Goal: Task Accomplishment & Management: Complete application form

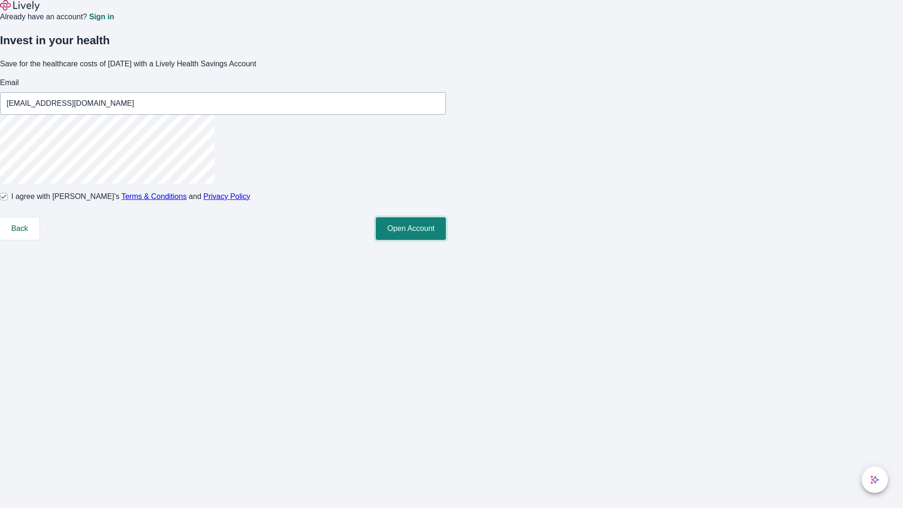
click at [446, 240] on button "Open Account" at bounding box center [411, 228] width 70 height 23
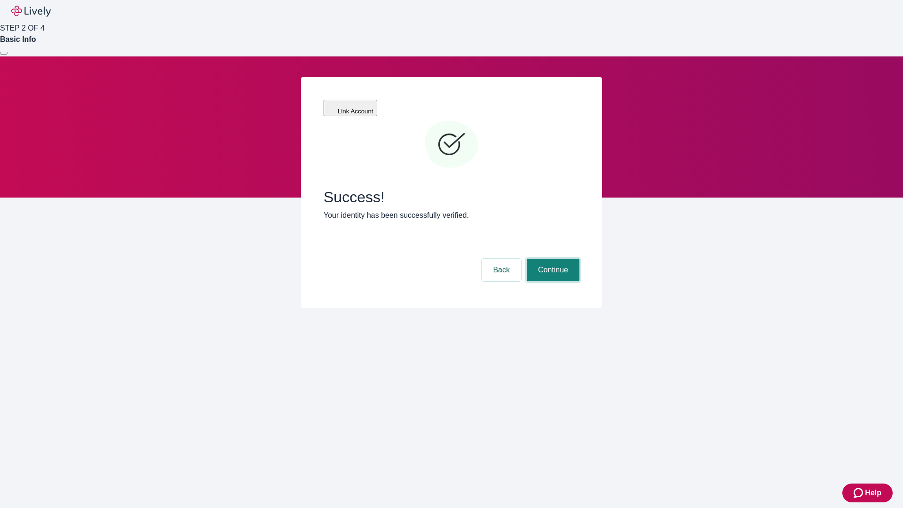
click at [552, 259] on button "Continue" at bounding box center [553, 270] width 53 height 23
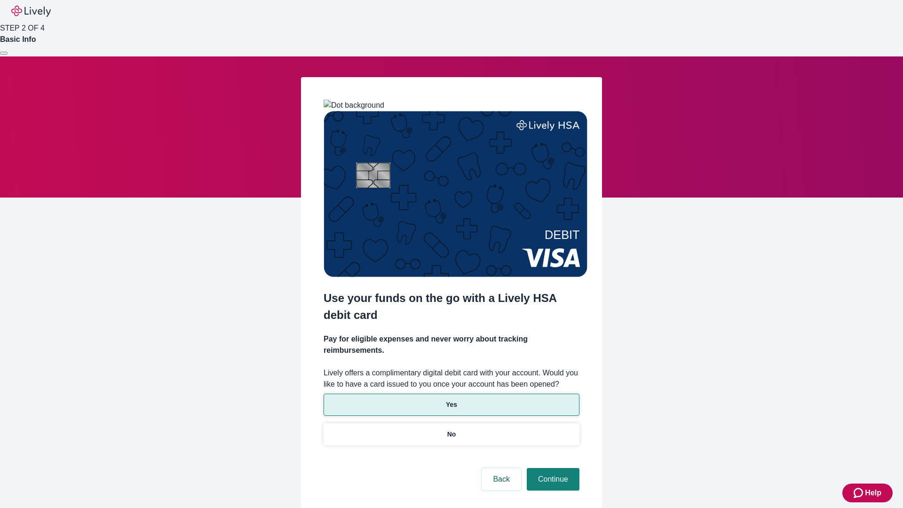
click at [451, 400] on p "Yes" at bounding box center [451, 405] width 11 height 10
click at [552, 468] on button "Continue" at bounding box center [553, 479] width 53 height 23
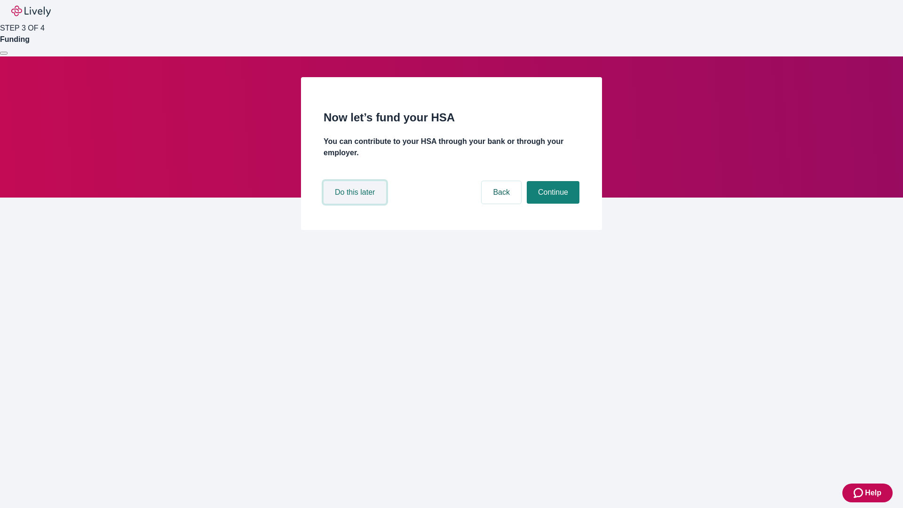
click at [356, 204] on button "Do this later" at bounding box center [355, 192] width 63 height 23
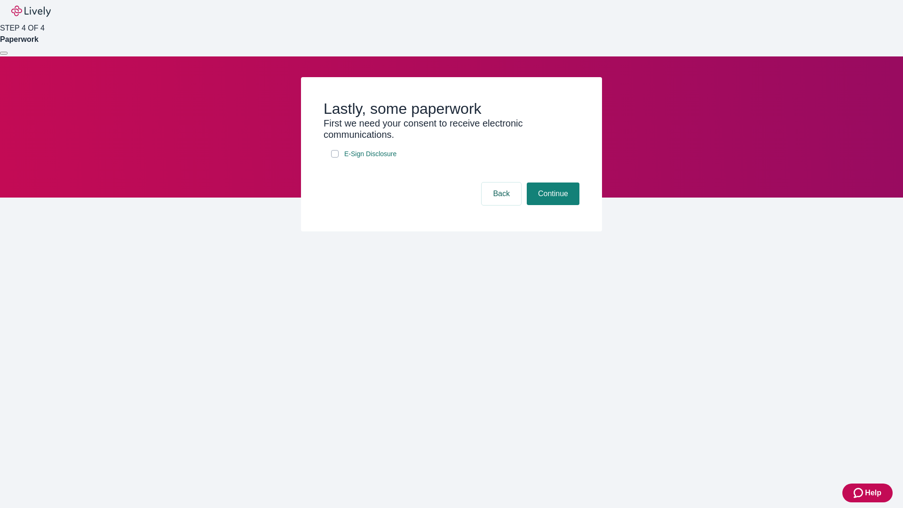
click at [335, 158] on input "E-Sign Disclosure" at bounding box center [335, 154] width 8 height 8
checkbox input "true"
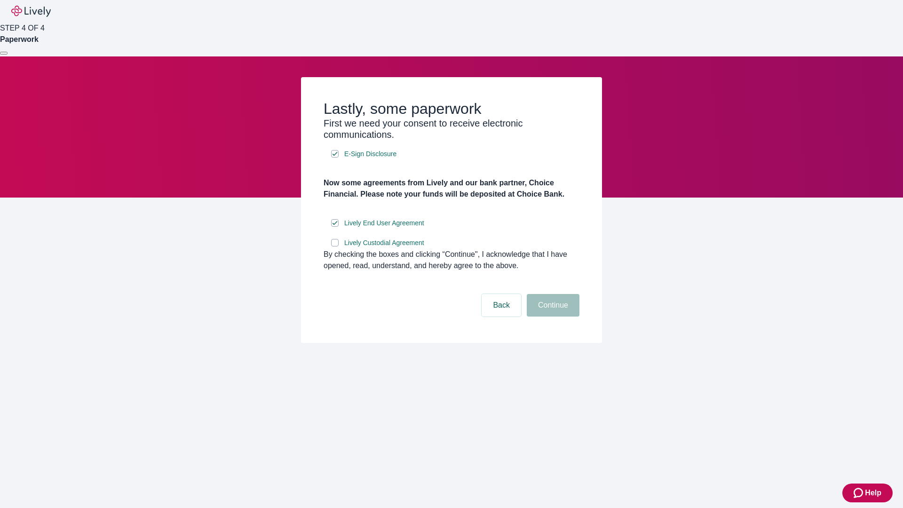
click at [335, 246] on input "Lively Custodial Agreement" at bounding box center [335, 243] width 8 height 8
checkbox input "true"
click at [552, 317] on button "Continue" at bounding box center [553, 305] width 53 height 23
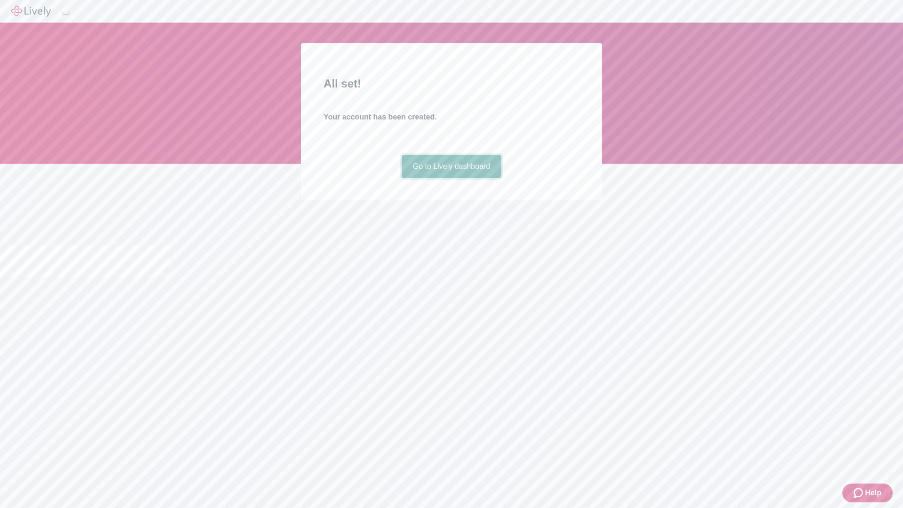
click at [451, 178] on link "Go to Lively dashboard" at bounding box center [452, 166] width 100 height 23
